Goal: Task Accomplishment & Management: Manage account settings

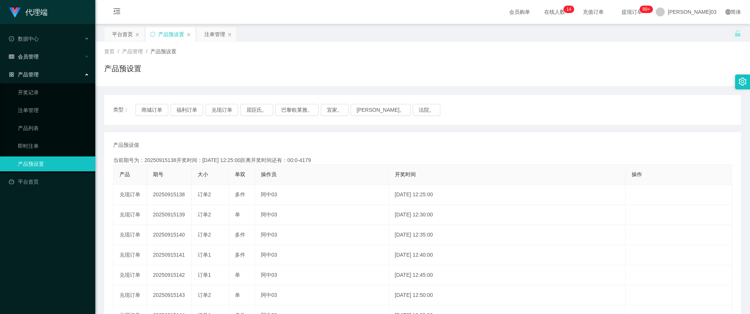
click at [48, 59] on div "会员管理" at bounding box center [47, 56] width 95 height 15
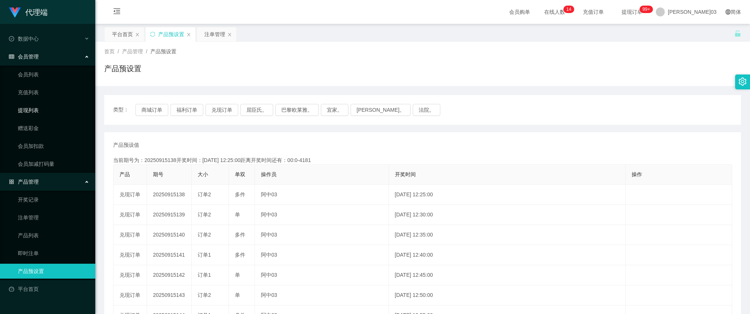
click at [31, 108] on link "提现列表" at bounding box center [53, 110] width 71 height 15
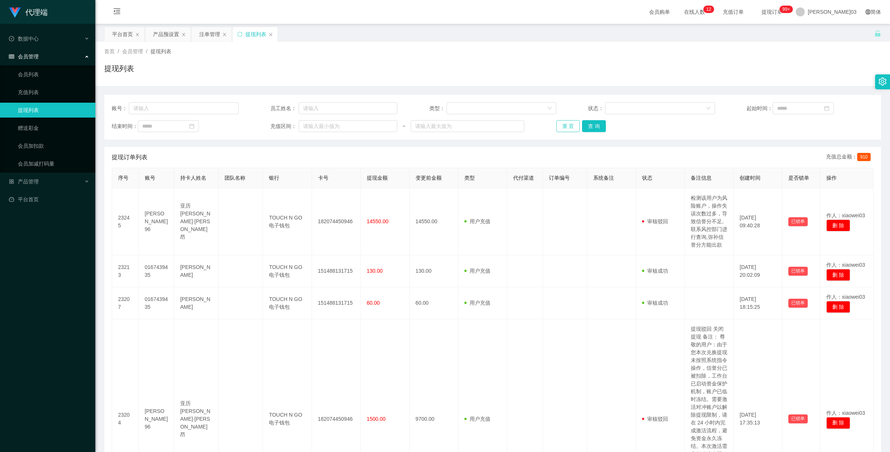
click at [568, 127] on button "重 置" at bounding box center [568, 126] width 24 height 12
click at [568, 127] on div "重 置 查 询" at bounding box center [619, 126] width 127 height 12
click at [568, 127] on button "重 置" at bounding box center [572, 126] width 32 height 12
click at [568, 127] on div "重 置 查 询" at bounding box center [619, 126] width 127 height 12
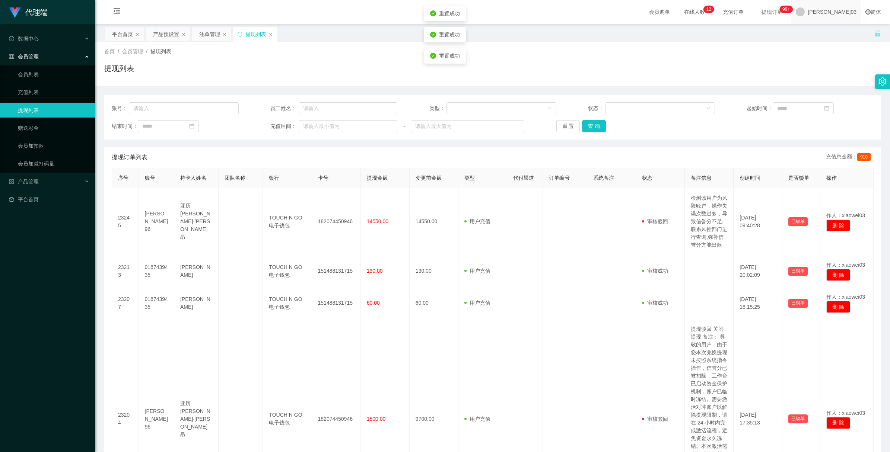
click at [750, 12] on div "[PERSON_NAME]03" at bounding box center [826, 12] width 70 height 24
click at [750, 38] on div "平台首页 产品预设置 注单管理 提现列表" at bounding box center [489, 40] width 770 height 26
click at [750, 17] on span "[PERSON_NAME]03" at bounding box center [832, 12] width 49 height 24
click at [750, 33] on span "退出登录" at bounding box center [841, 33] width 21 height 6
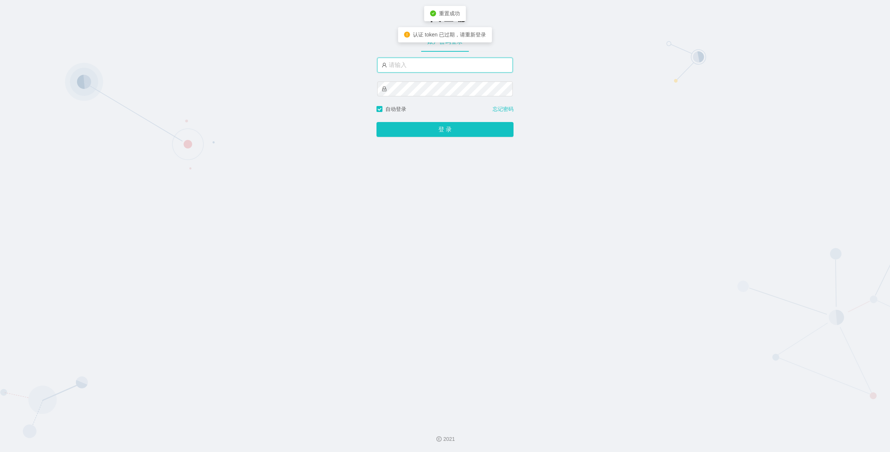
type input "xiaowei02"
click at [442, 120] on div "登 录" at bounding box center [444, 125] width 137 height 24
click at [439, 132] on button "登 录" at bounding box center [444, 129] width 137 height 15
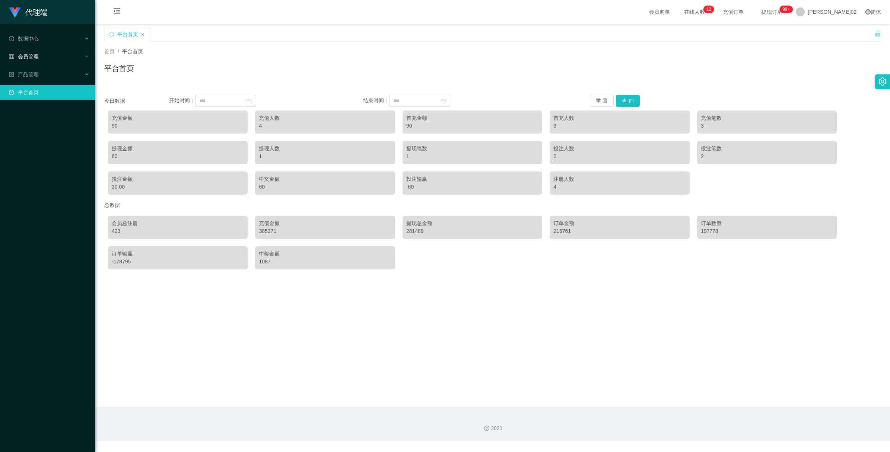
click at [46, 53] on div "会员管理" at bounding box center [47, 56] width 95 height 15
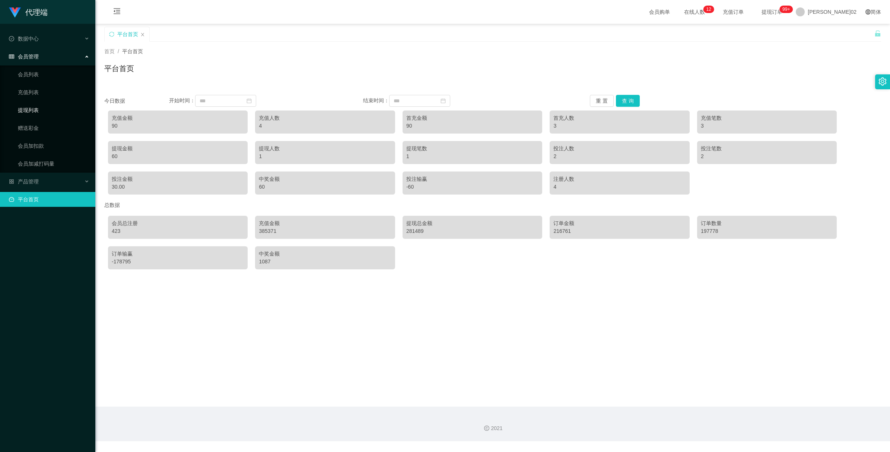
click at [43, 106] on link "提现列表" at bounding box center [53, 110] width 71 height 15
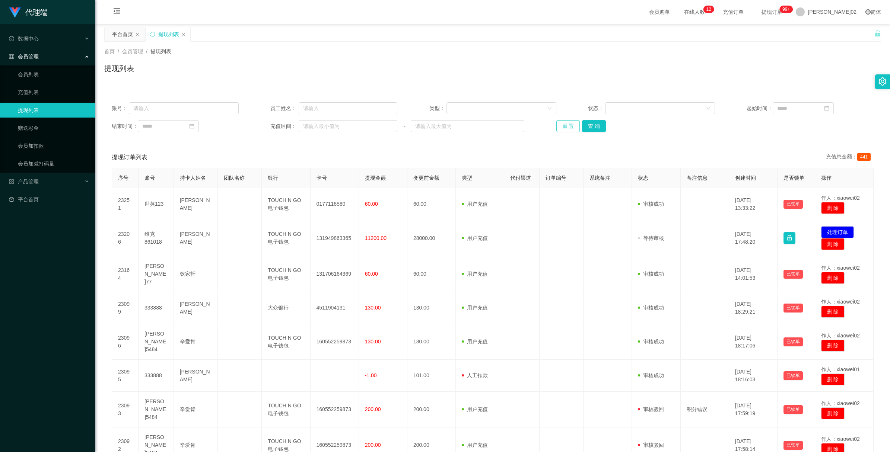
click at [556, 127] on button "重 置" at bounding box center [568, 126] width 24 height 12
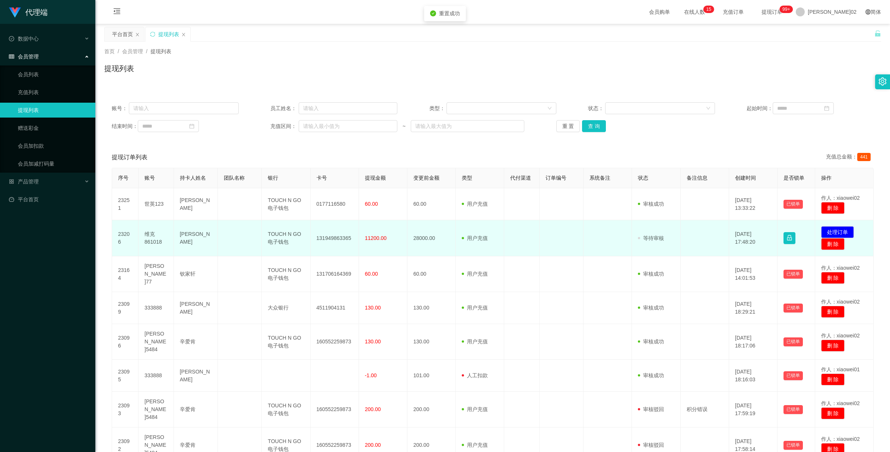
click at [190, 235] on td "[PERSON_NAME]" at bounding box center [196, 238] width 44 height 36
click at [676, 240] on td "审核驳回 审核成功 等待审核" at bounding box center [656, 238] width 48 height 36
click at [688, 249] on td at bounding box center [705, 238] width 48 height 36
click at [366, 237] on span "11200.00" at bounding box center [376, 238] width 22 height 6
click at [434, 237] on td "28000.00" at bounding box center [431, 238] width 48 height 36
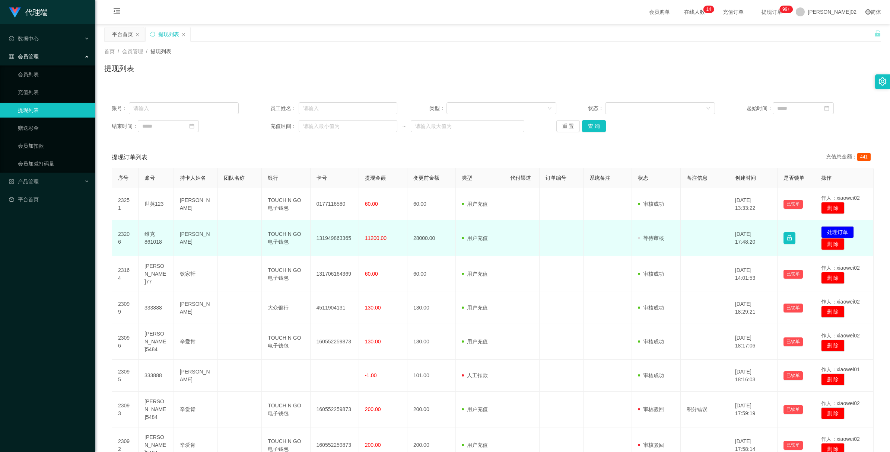
click at [159, 239] on td "维克861018" at bounding box center [156, 238] width 35 height 36
click at [155, 239] on td "维克861018" at bounding box center [156, 238] width 35 height 36
click at [750, 229] on button "处理订单" at bounding box center [837, 232] width 33 height 12
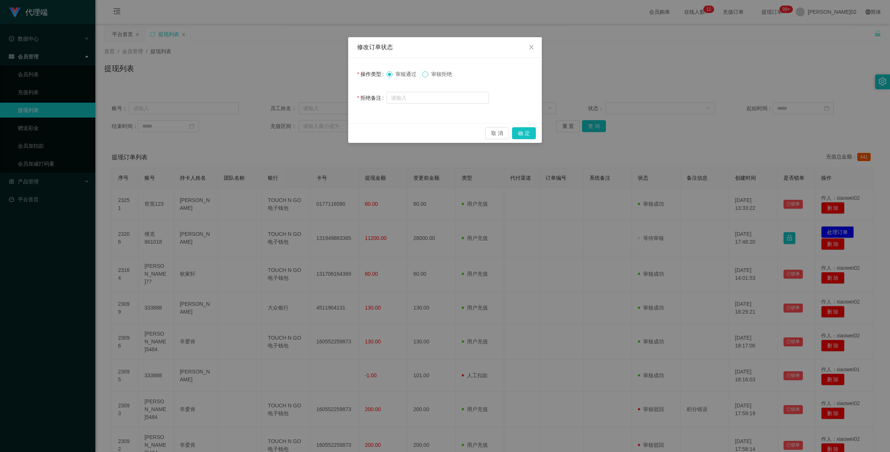
click at [427, 77] on span at bounding box center [425, 74] width 6 height 6
click at [522, 131] on button "确 定" at bounding box center [524, 133] width 24 height 12
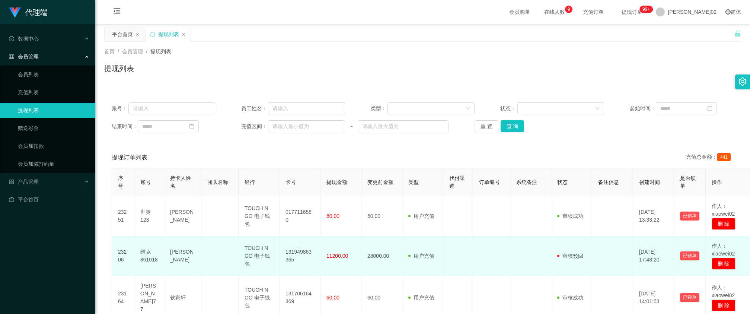
scroll to position [47, 0]
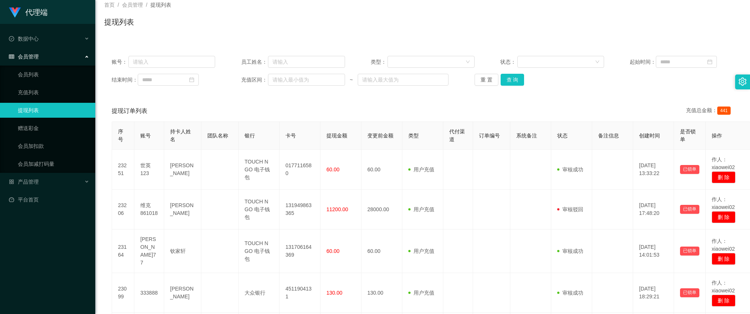
click at [310, 102] on div "提现订单列表 充值总金额： 441" at bounding box center [423, 111] width 622 height 21
drag, startPoint x: 41, startPoint y: 138, endPoint x: 36, endPoint y: 140, distance: 5.2
click at [36, 140] on ul "会员列表 充值列表 提现列表 赠送彩金 会员加扣款 会员加减打码量" at bounding box center [47, 119] width 95 height 107
click at [36, 143] on link "会员加扣款" at bounding box center [53, 146] width 71 height 15
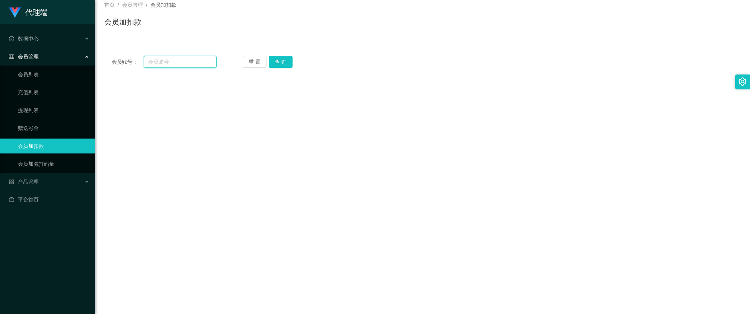
click at [170, 60] on input "text" at bounding box center [180, 62] width 73 height 12
paste input "vick861018"
type input "vick861018"
click at [274, 61] on button "查 询" at bounding box center [281, 62] width 24 height 12
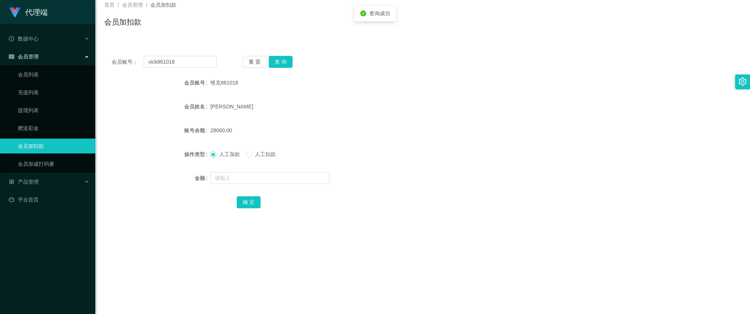
click at [269, 153] on span "人工扣款" at bounding box center [265, 154] width 27 height 6
click at [231, 182] on input "text" at bounding box center [269, 178] width 119 height 12
type input "28000"
drag, startPoint x: 273, startPoint y: 198, endPoint x: 261, endPoint y: 197, distance: 11.6
click at [261, 197] on div "确 定" at bounding box center [423, 201] width 372 height 15
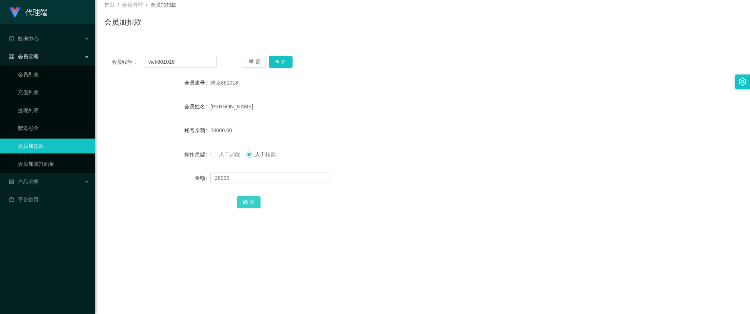
click at [258, 198] on button "确 定" at bounding box center [249, 202] width 24 height 12
click at [411, 197] on div "确 定" at bounding box center [423, 201] width 372 height 15
drag, startPoint x: 254, startPoint y: 57, endPoint x: 400, endPoint y: 107, distance: 155.1
click at [254, 57] on button "重 置" at bounding box center [255, 62] width 24 height 12
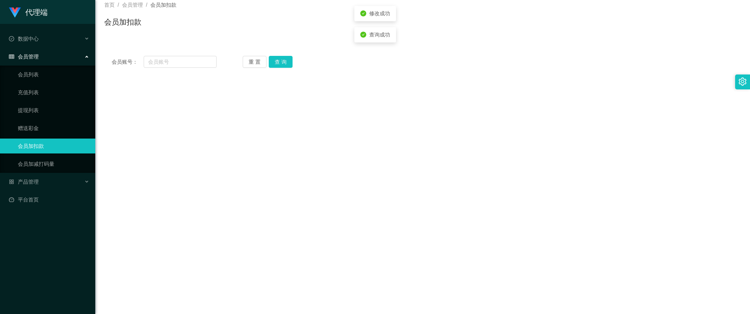
drag, startPoint x: 478, startPoint y: 137, endPoint x: 701, endPoint y: 28, distance: 248.4
click at [481, 136] on main "关闭左侧 关闭右侧 关闭其它 刷新页面 平台首页 提现列表 会员加扣款 首页 / 会员管理 / 会员加扣款 / 会员加扣款 会员账号： 重 置 查 询 会员账…" at bounding box center [422, 168] width 655 height 383
